Goal: Task Accomplishment & Management: Complete application form

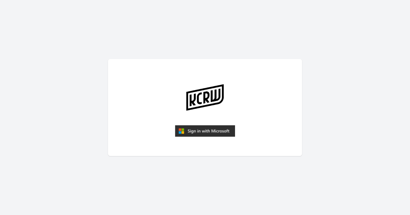
click at [202, 134] on img "submit" at bounding box center [205, 131] width 60 height 12
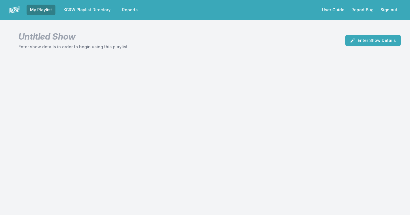
click at [87, 11] on link "KCRW Playlist Directory" at bounding box center [87, 10] width 54 height 10
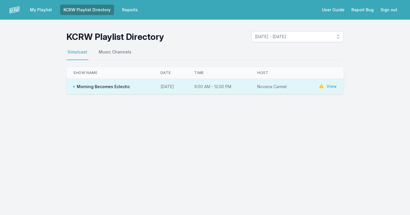
click at [340, 9] on link "User Guide" at bounding box center [333, 10] width 29 height 10
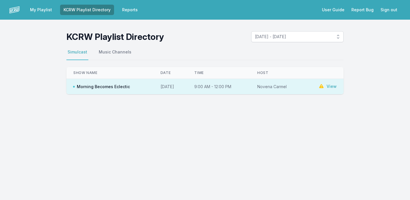
click at [40, 11] on link "My Playlist" at bounding box center [41, 10] width 29 height 10
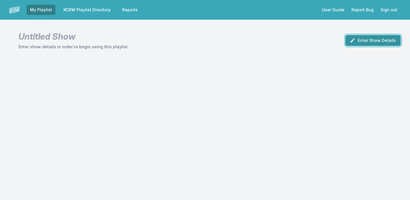
click at [373, 40] on button "Enter Show Details" at bounding box center [372, 40] width 55 height 11
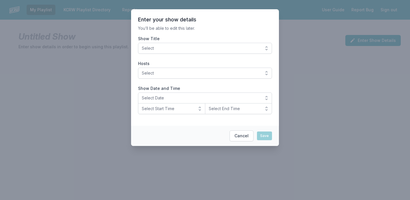
click at [184, 50] on span "Select" at bounding box center [201, 48] width 118 height 6
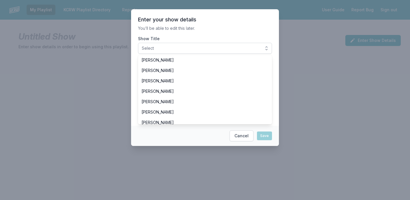
scroll to position [54, 0]
click at [243, 135] on button "Cancel" at bounding box center [242, 135] width 24 height 11
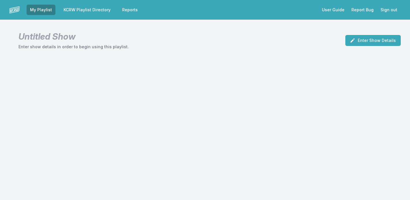
click at [42, 10] on link "My Playlist" at bounding box center [41, 10] width 29 height 10
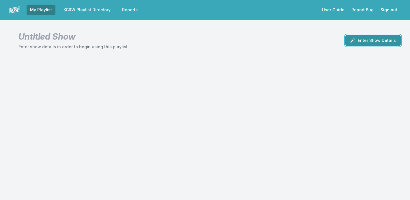
click at [373, 40] on button "Enter Show Details" at bounding box center [372, 40] width 55 height 11
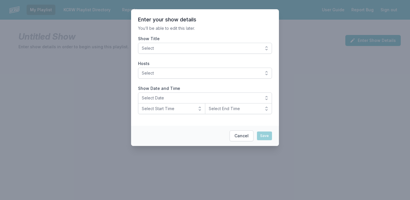
click at [221, 51] on span "Select" at bounding box center [201, 48] width 118 height 6
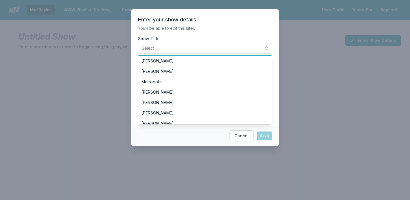
scroll to position [55, 0]
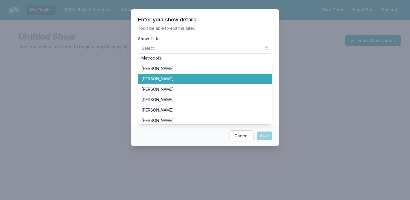
click at [159, 78] on span "John Moses" at bounding box center [201, 79] width 120 height 6
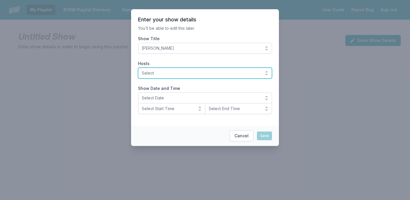
click at [210, 74] on span "Select" at bounding box center [201, 73] width 118 height 6
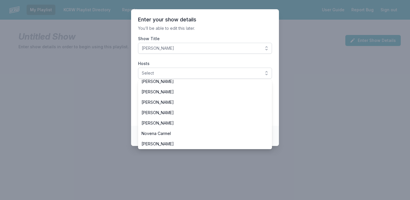
scroll to position [98, 0]
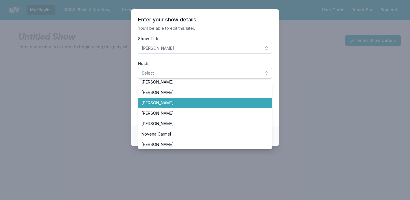
click at [162, 105] on span "John Moses" at bounding box center [201, 103] width 120 height 6
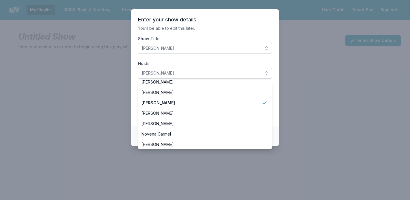
click at [279, 111] on section "Enter your show details You’ll be able to edit this later. Show Title John Mose…" at bounding box center [205, 67] width 148 height 116
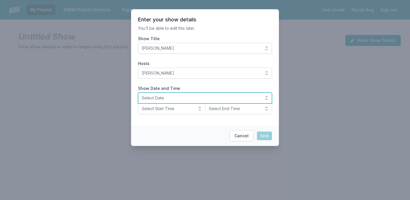
click at [200, 98] on span "Select Date" at bounding box center [201, 98] width 118 height 6
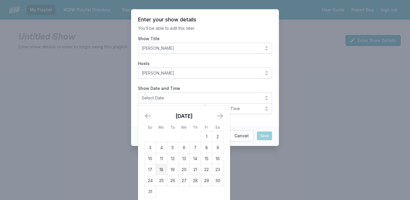
click at [248, 87] on fieldset "Show Date and Time Select Date Su Mo Tu We Th Fr Sa July 2025 1 2 3 4 5 6 7 8 9…" at bounding box center [205, 99] width 134 height 29
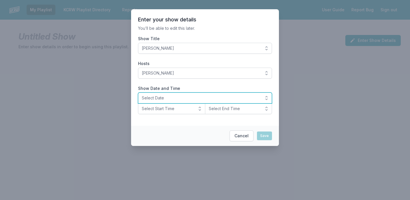
click at [170, 98] on span "Select Date" at bounding box center [201, 98] width 118 height 6
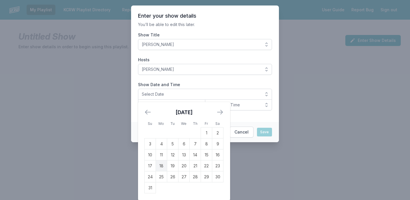
scroll to position [0, 0]
click at [194, 79] on section "Enter your show details You’ll be able to edit this later. Show Title John Mose…" at bounding box center [205, 63] width 148 height 116
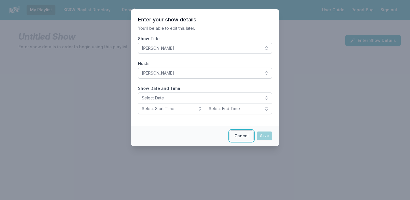
click at [243, 135] on button "Cancel" at bounding box center [242, 135] width 24 height 11
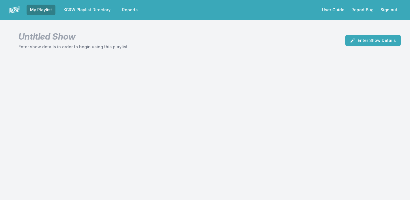
click at [40, 10] on link "My Playlist" at bounding box center [41, 10] width 29 height 10
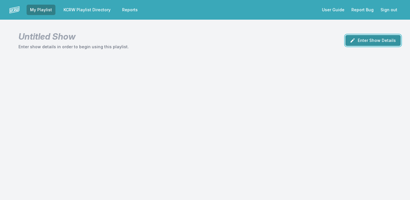
click at [369, 41] on button "Enter Show Details" at bounding box center [372, 40] width 55 height 11
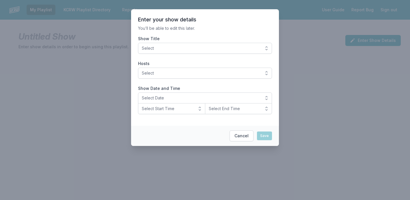
click at [206, 47] on span "Select" at bounding box center [201, 48] width 118 height 6
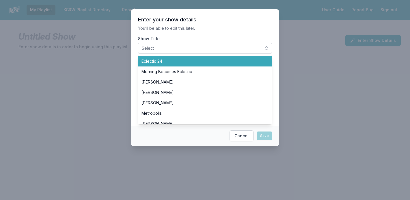
click at [158, 62] on span "Eclectic 24" at bounding box center [201, 61] width 120 height 6
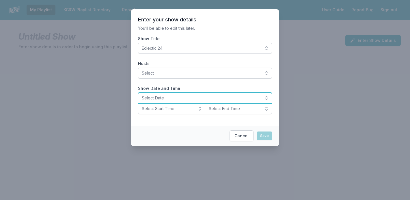
click at [162, 96] on span "Select Date" at bounding box center [201, 98] width 118 height 6
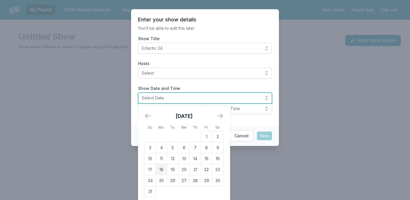
scroll to position [4, 0]
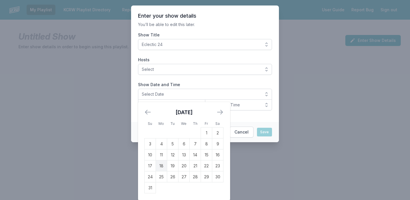
click at [197, 83] on section "Enter your show details You’ll be able to edit this later. Show Title Eclectic …" at bounding box center [205, 63] width 148 height 116
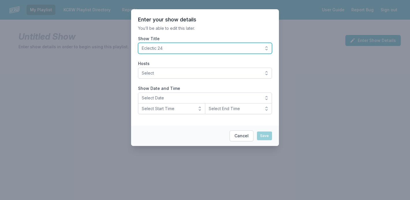
click at [180, 49] on span "Eclectic 24" at bounding box center [201, 48] width 118 height 6
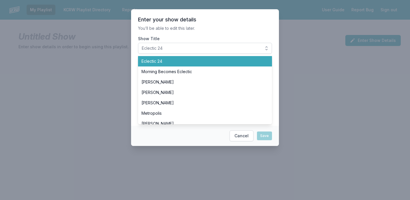
click at [172, 61] on span "Eclectic 24" at bounding box center [201, 61] width 120 height 6
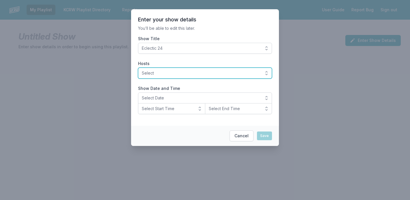
click at [165, 72] on span "Select" at bounding box center [201, 73] width 118 height 6
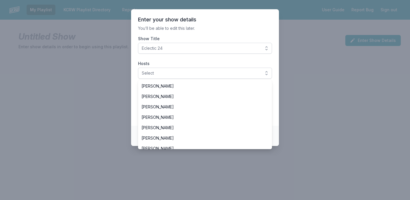
click at [174, 59] on section "Enter your show details You’ll be able to edit this later. Show Title Eclectic …" at bounding box center [205, 67] width 148 height 116
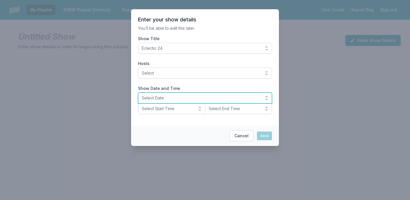
click at [192, 98] on span "Select Date" at bounding box center [201, 98] width 118 height 6
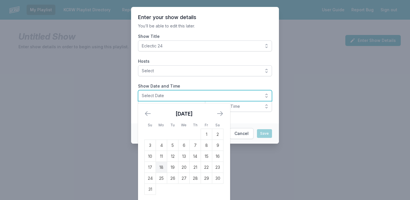
scroll to position [4, 0]
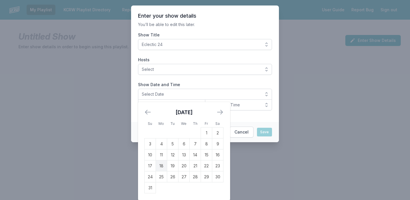
click at [187, 79] on section "Enter your show details You’ll be able to edit this later. Show Title Eclectic …" at bounding box center [205, 63] width 148 height 116
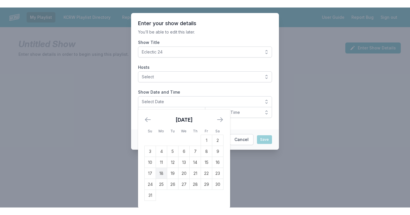
scroll to position [0, 0]
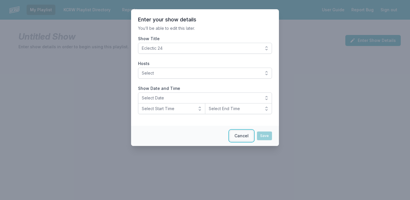
click at [241, 134] on button "Cancel" at bounding box center [242, 135] width 24 height 11
